Goal: Use online tool/utility

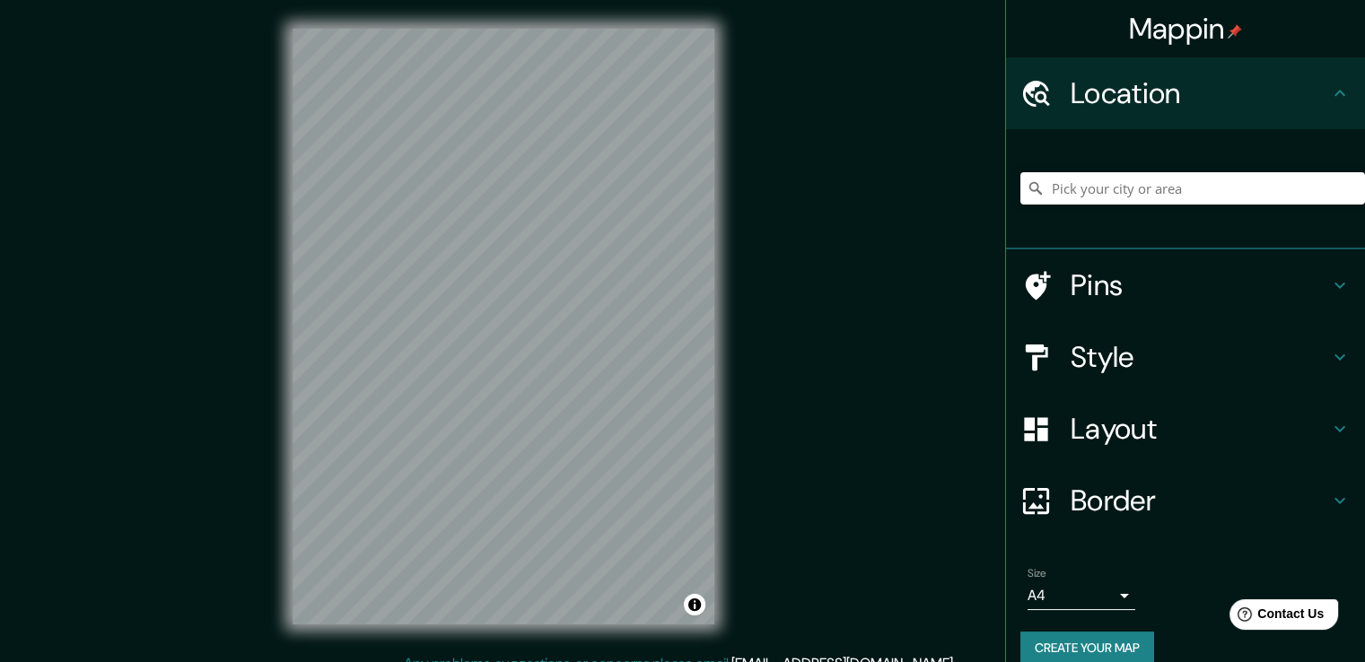
click at [1100, 434] on h4 "Layout" at bounding box center [1200, 429] width 259 height 36
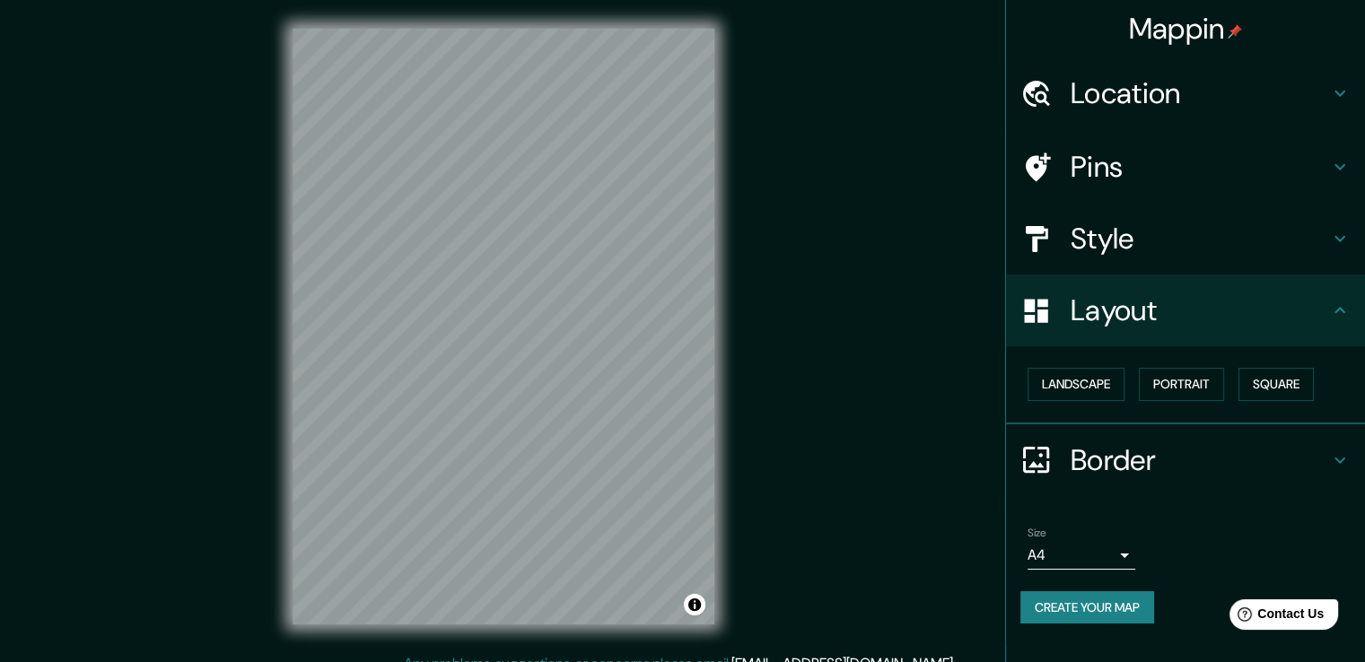
click at [1144, 302] on h4 "Layout" at bounding box center [1200, 311] width 259 height 36
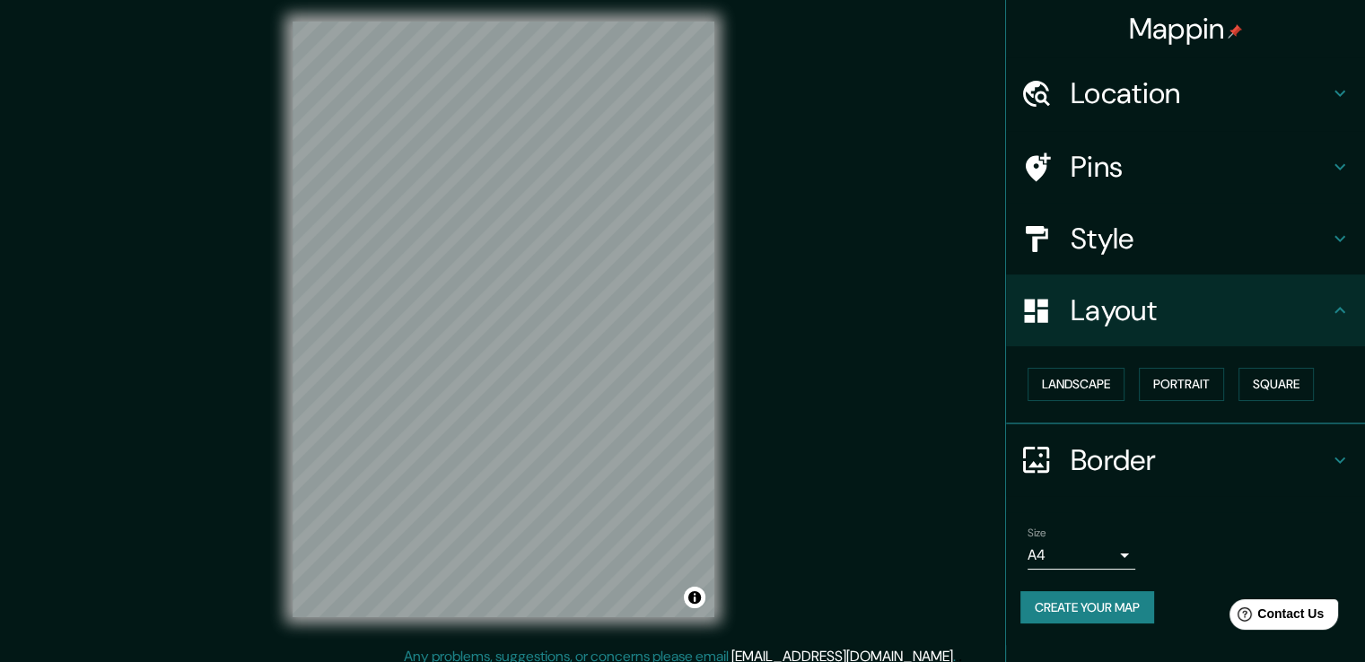
scroll to position [20, 0]
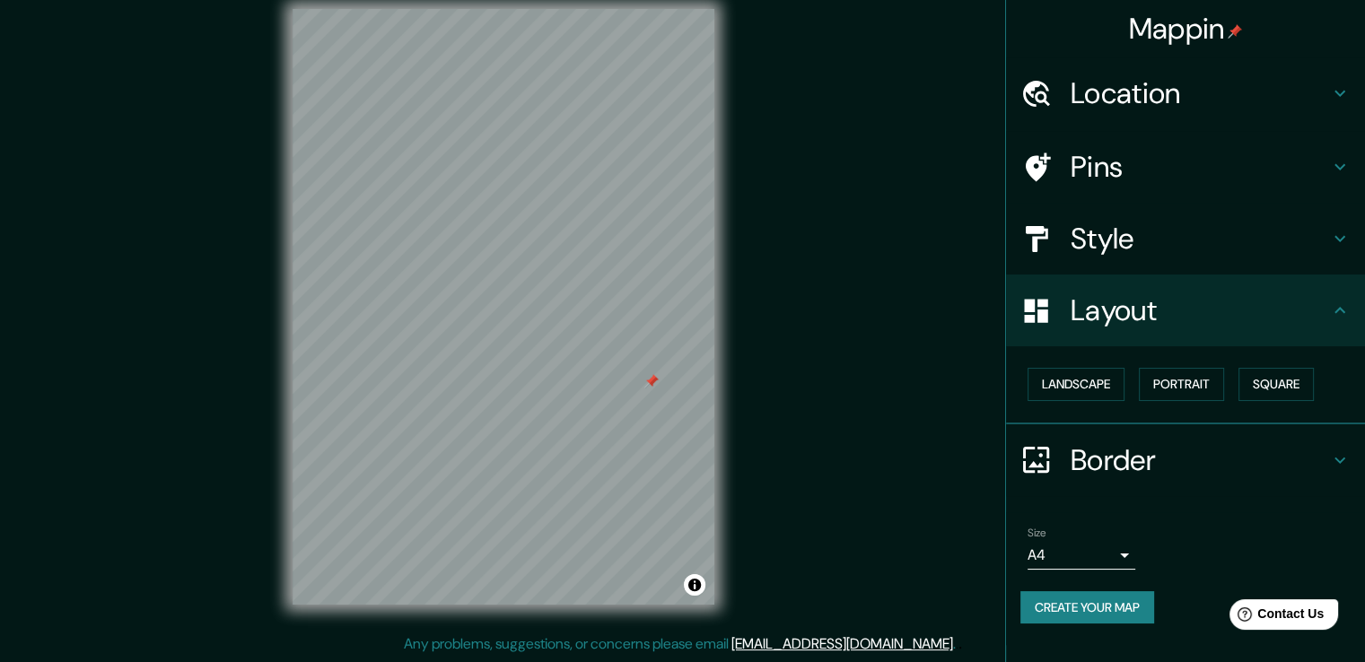
click at [880, 435] on div "Mappin Location Pins Style Layout Landscape Portrait Square Border Choose a bor…" at bounding box center [682, 321] width 1365 height 682
click at [1109, 456] on h4 "Border" at bounding box center [1200, 461] width 259 height 36
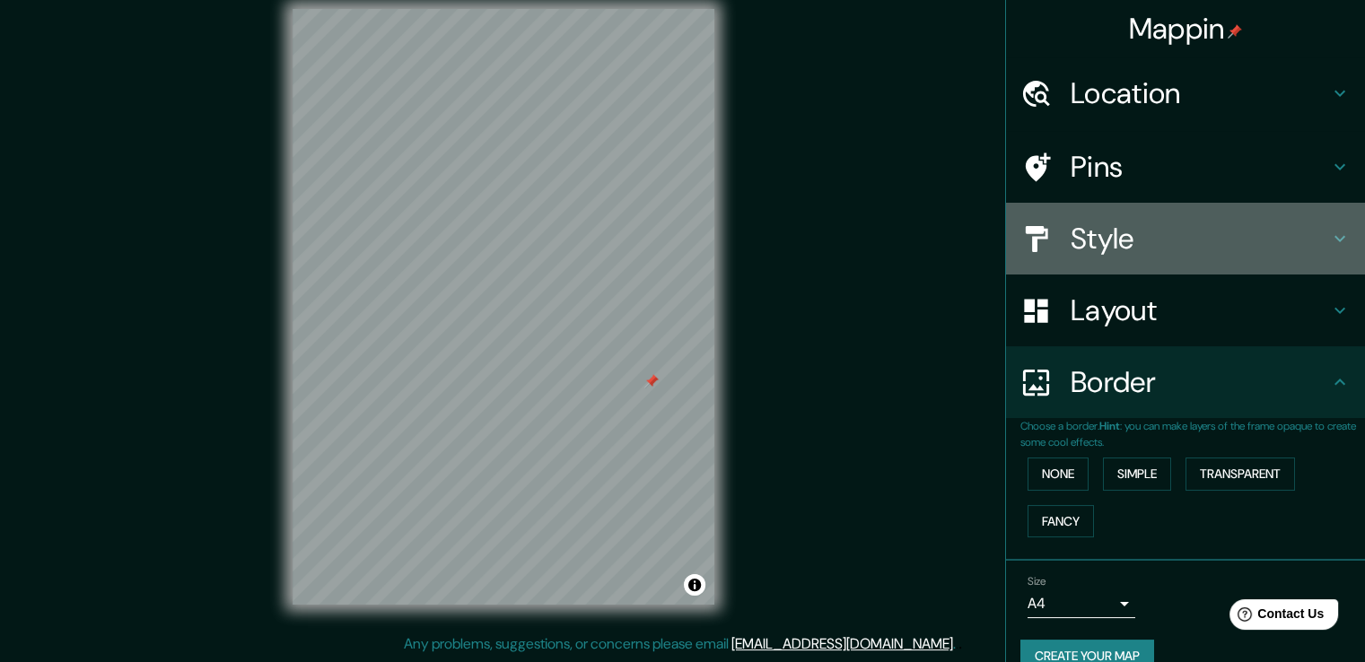
click at [1122, 263] on div "Style" at bounding box center [1185, 239] width 359 height 72
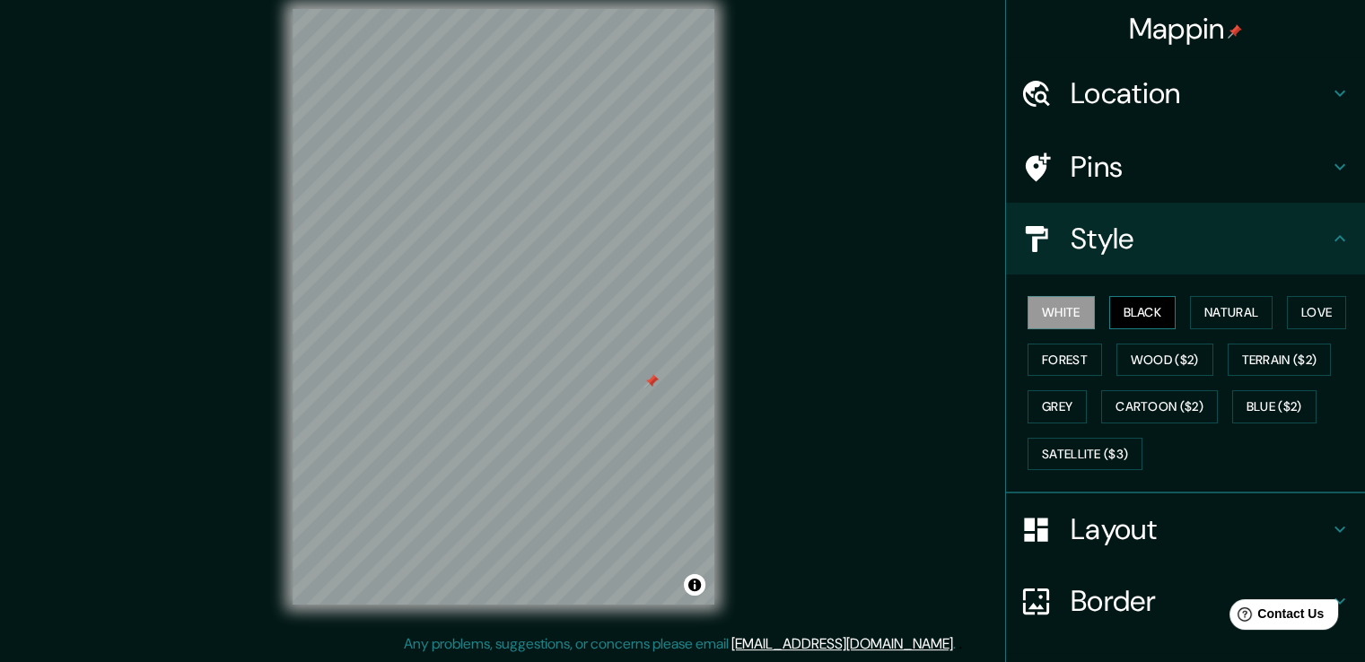
click at [1125, 301] on button "Black" at bounding box center [1142, 312] width 67 height 33
click at [848, 421] on div "Mappin Location Pins Style White Black Natural Love Forest Wood ($2) Terrain ($…" at bounding box center [682, 321] width 1365 height 682
click at [1329, 160] on icon at bounding box center [1340, 167] width 22 height 22
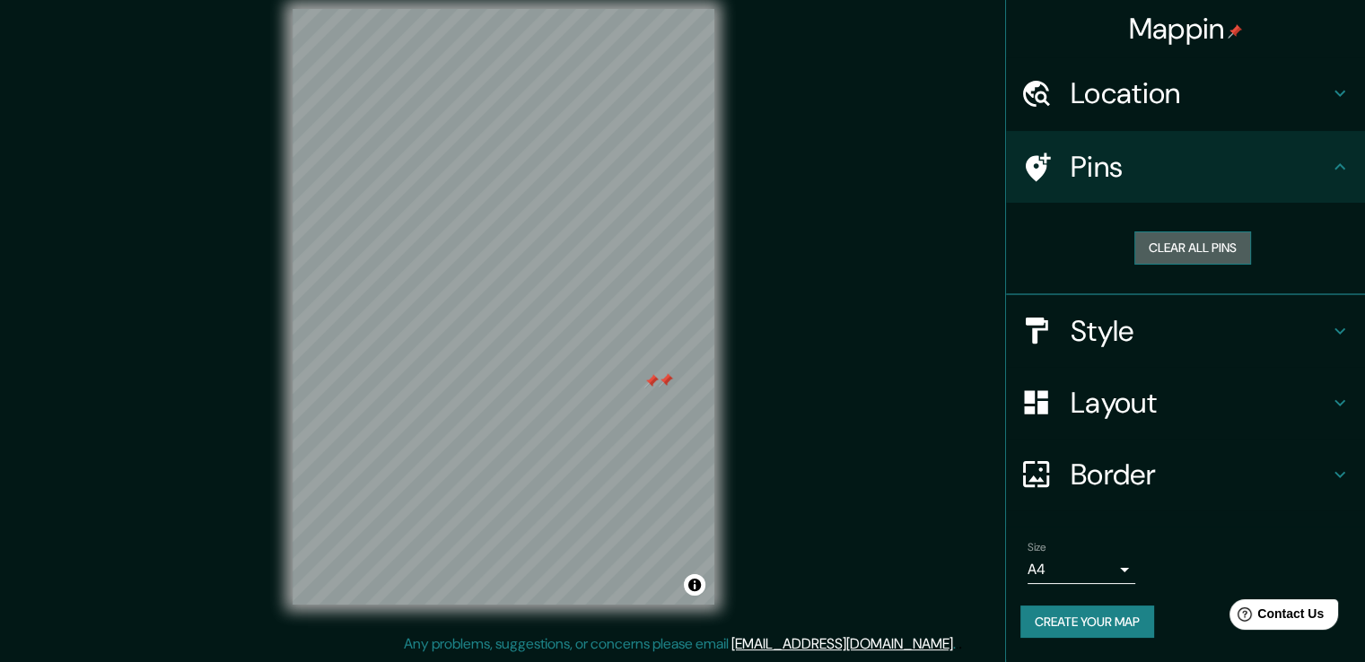
click at [1228, 239] on button "Clear all pins" at bounding box center [1193, 248] width 117 height 33
